Goal: Task Accomplishment & Management: Use online tool/utility

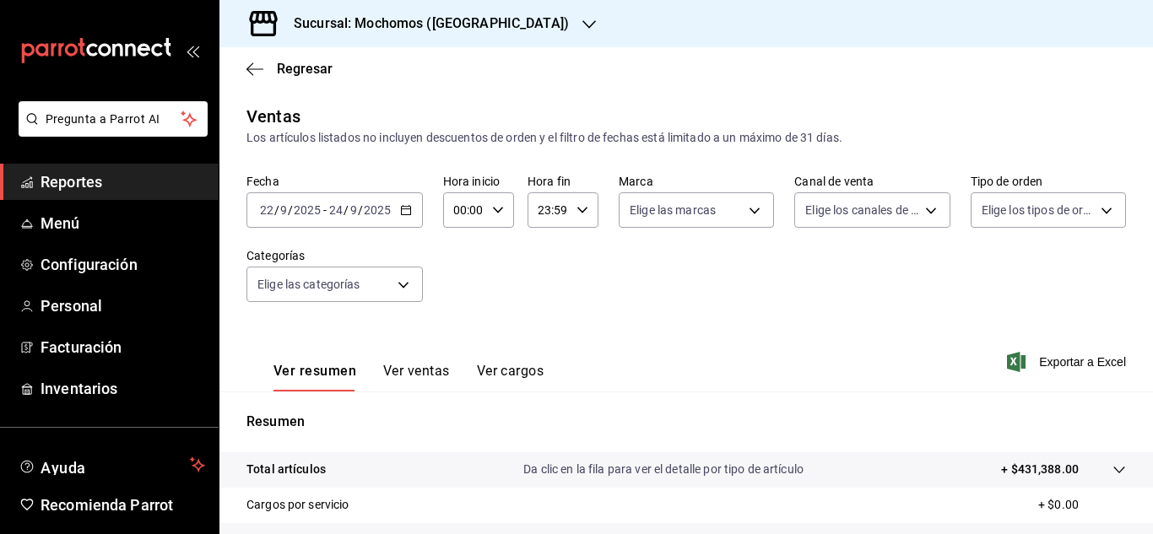
click at [131, 184] on span "Reportes" at bounding box center [122, 181] width 165 height 23
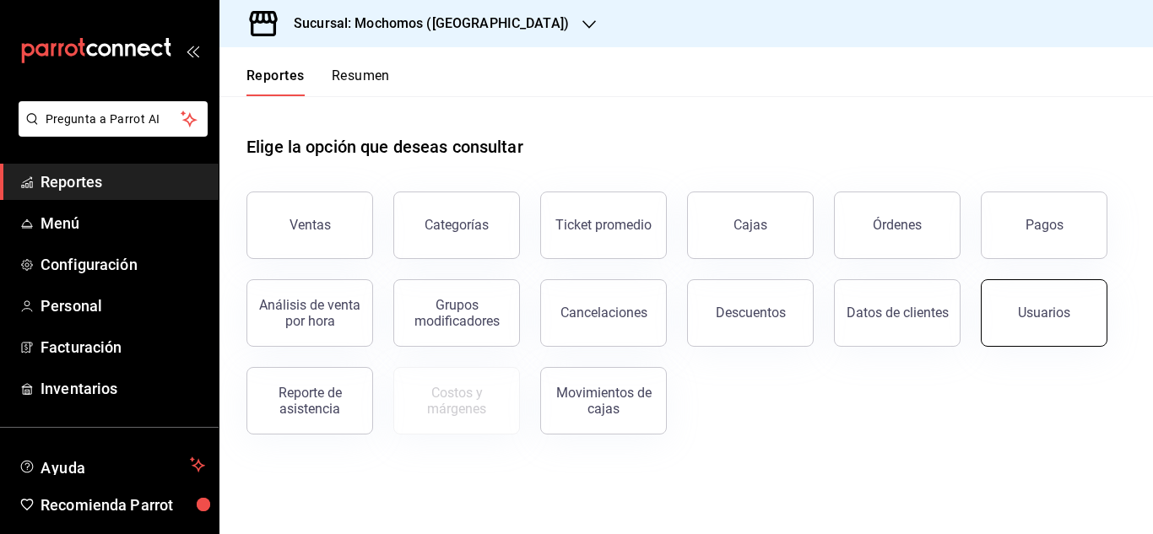
click at [1032, 332] on button "Usuarios" at bounding box center [1043, 312] width 127 height 67
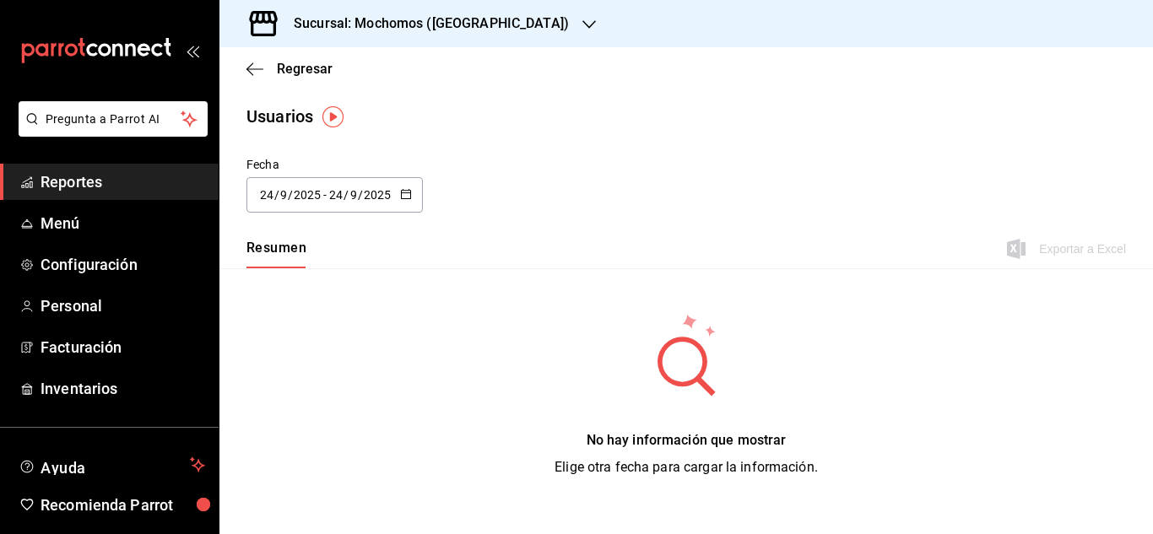
click at [419, 202] on div "[DATE] [DATE] - [DATE] [DATE]" at bounding box center [334, 194] width 176 height 35
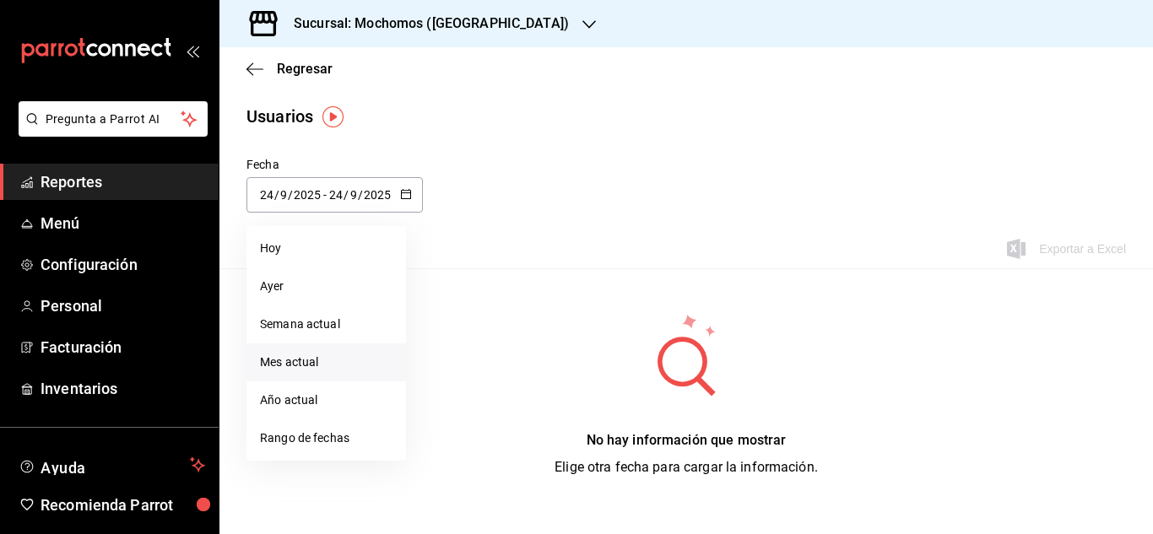
click at [300, 377] on li "Mes actual" at bounding box center [325, 362] width 159 height 38
type input "[DATE]"
type input "1"
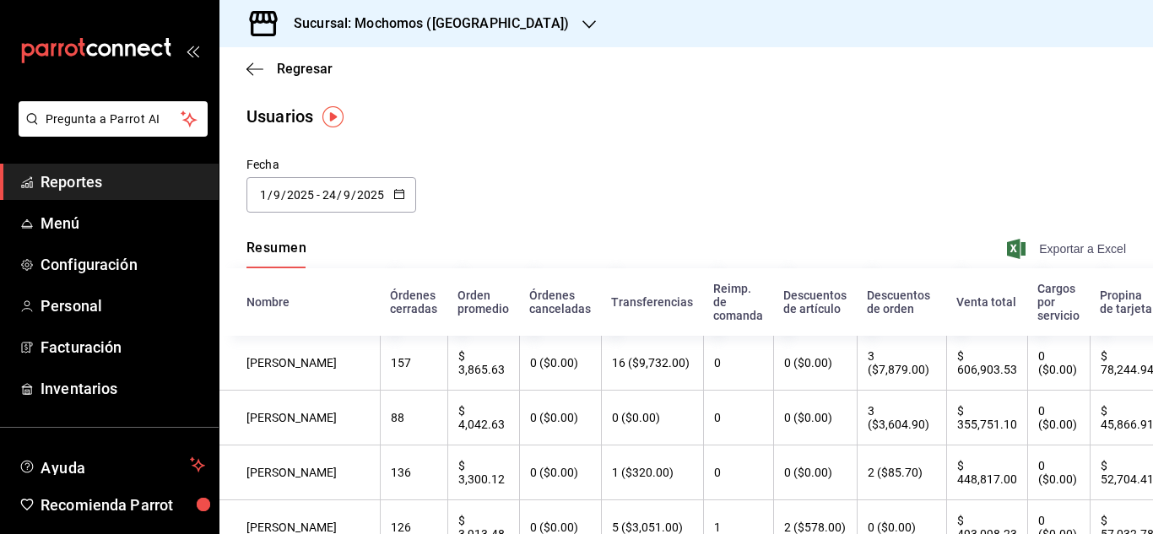
click at [1045, 254] on span "Exportar a Excel" at bounding box center [1068, 249] width 116 height 20
